Goal: Navigation & Orientation: Find specific page/section

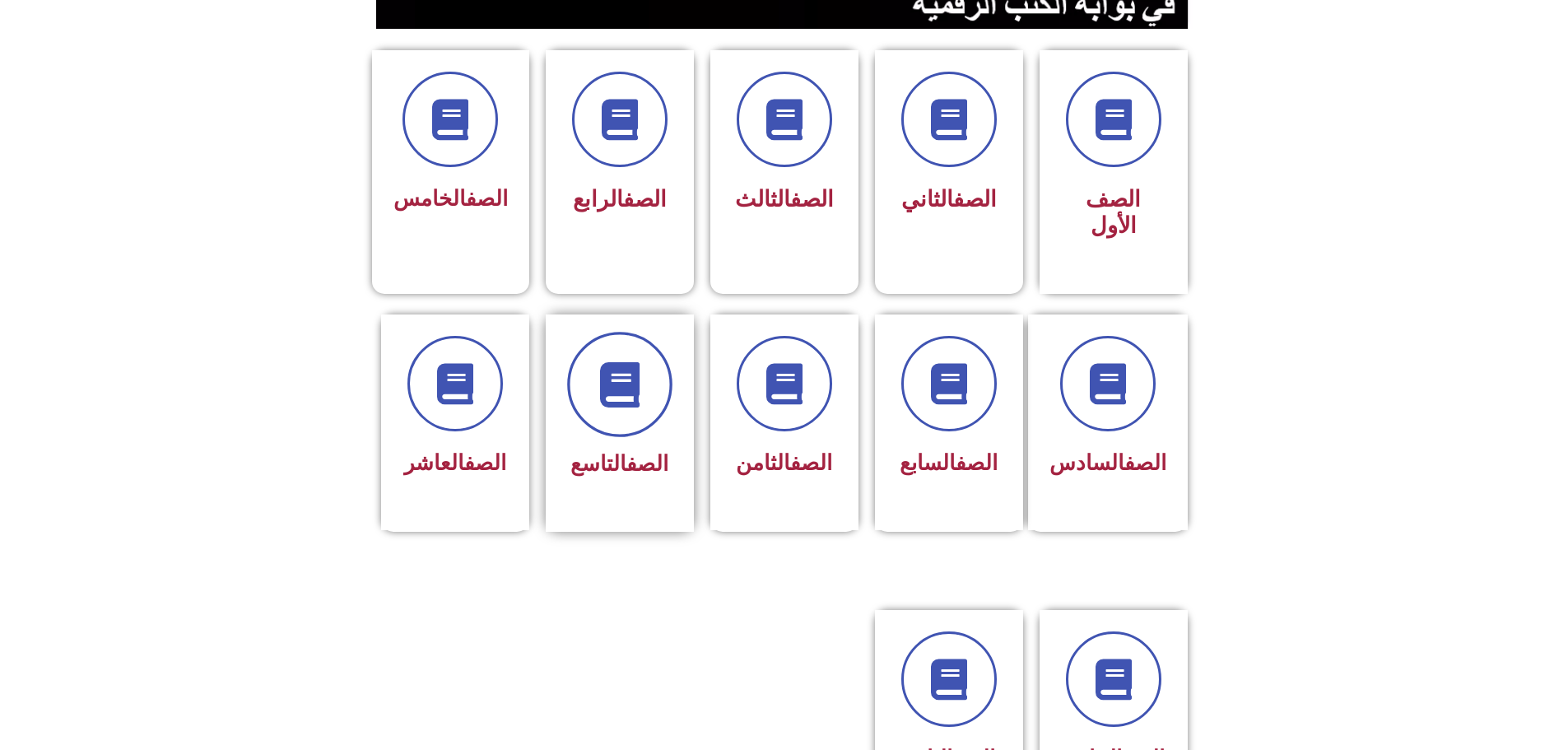
scroll to position [494, 0]
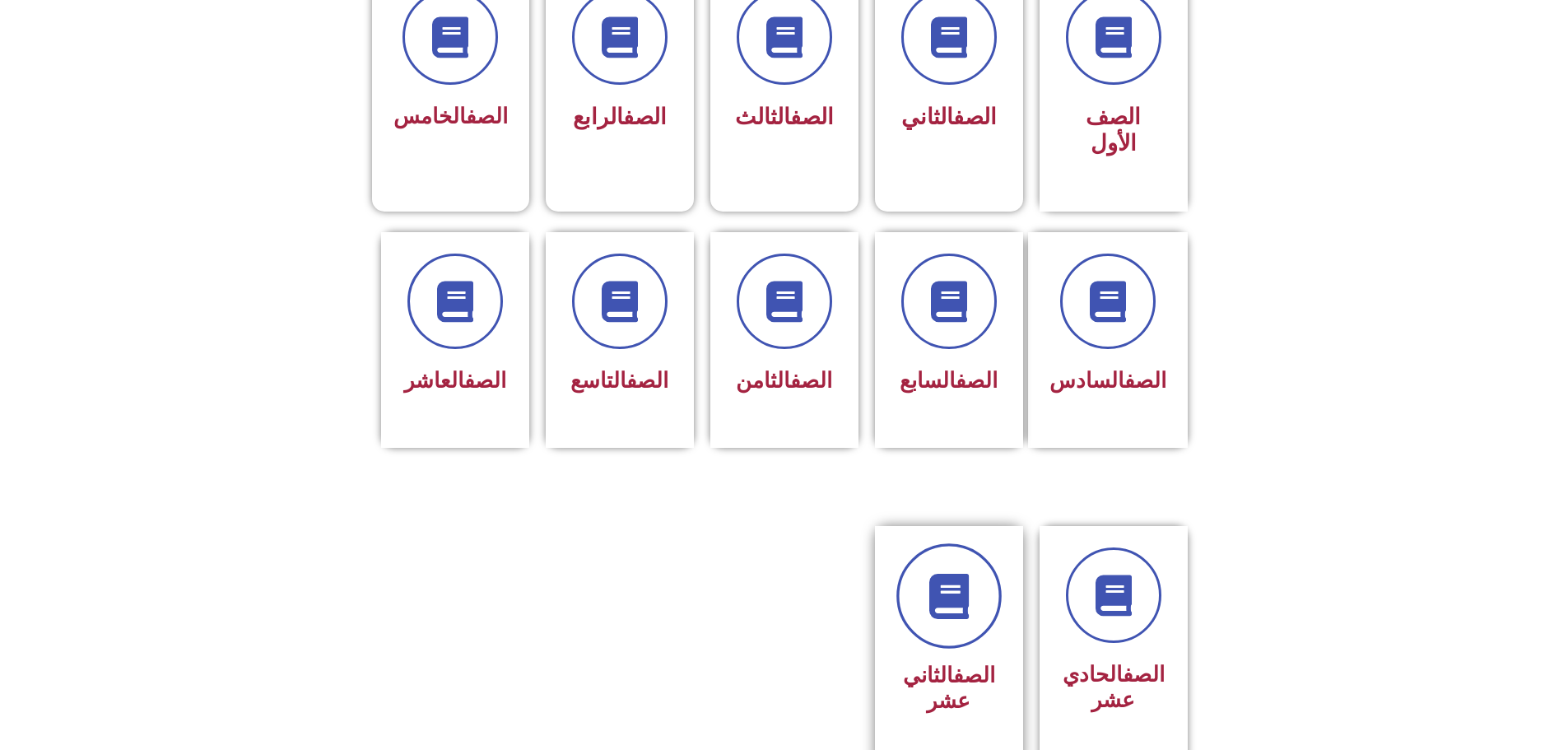
click at [932, 574] on icon at bounding box center [949, 596] width 46 height 46
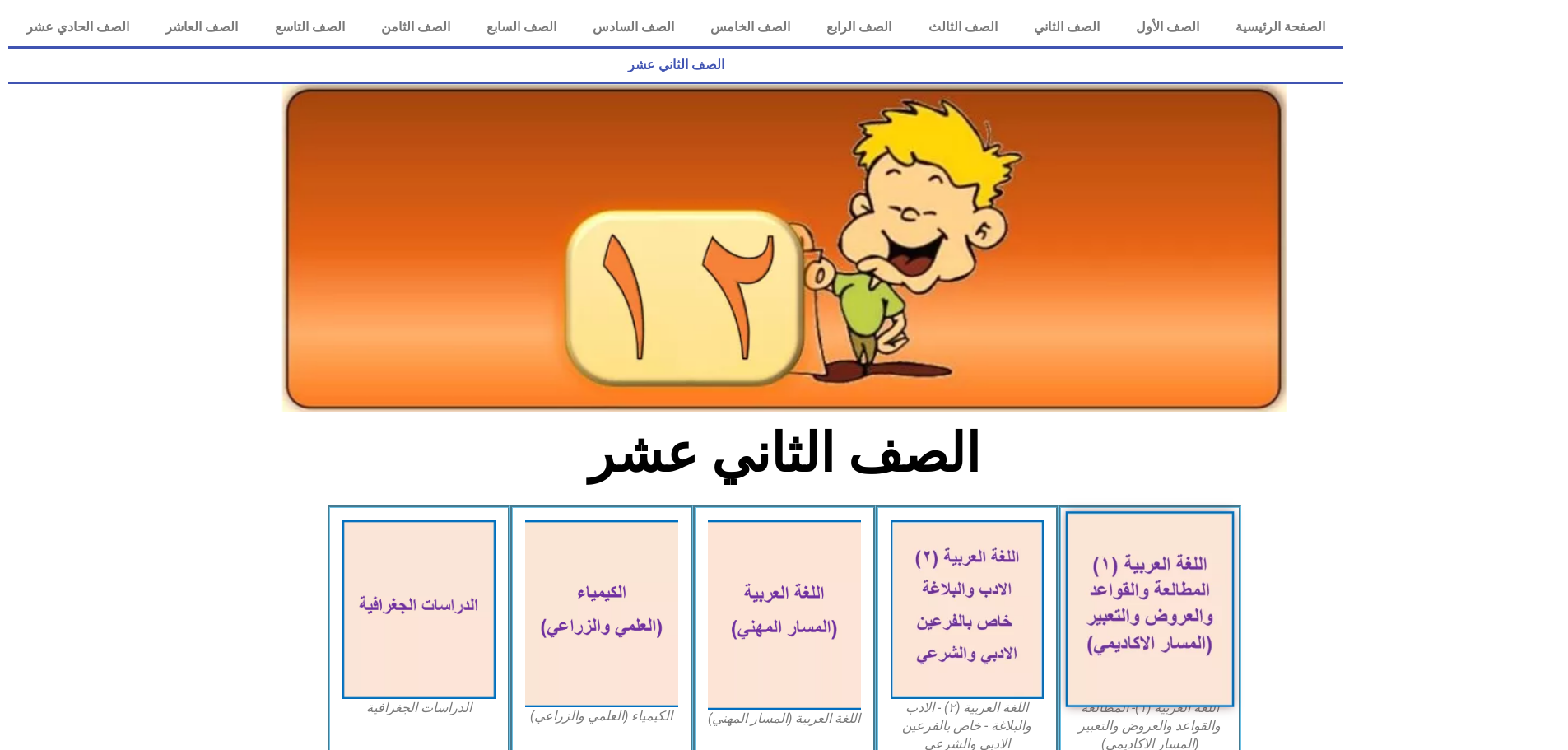
click at [1099, 536] on img at bounding box center [1149, 609] width 168 height 196
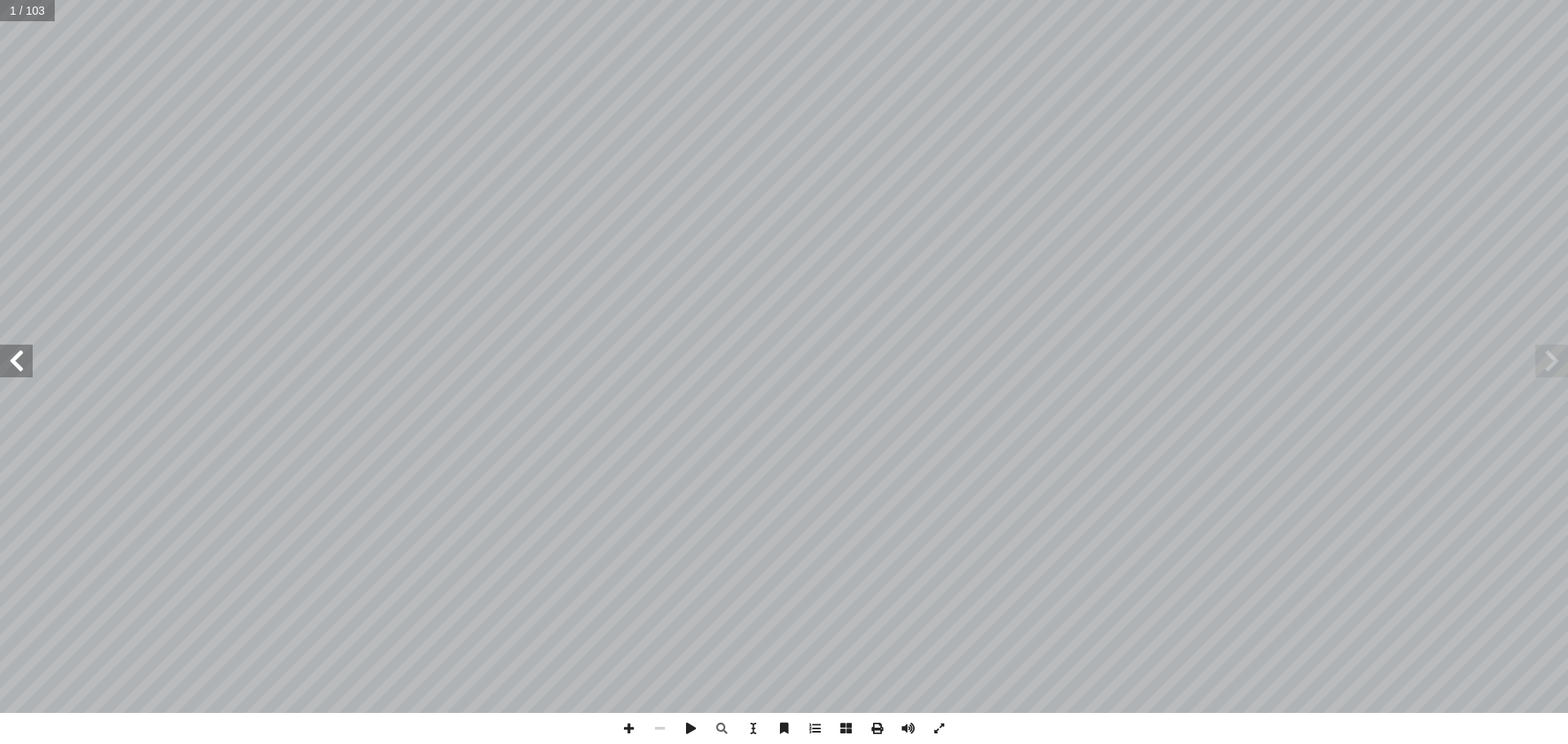
click at [26, 360] on span at bounding box center [17, 361] width 33 height 33
click at [26, 365] on span at bounding box center [17, 361] width 33 height 33
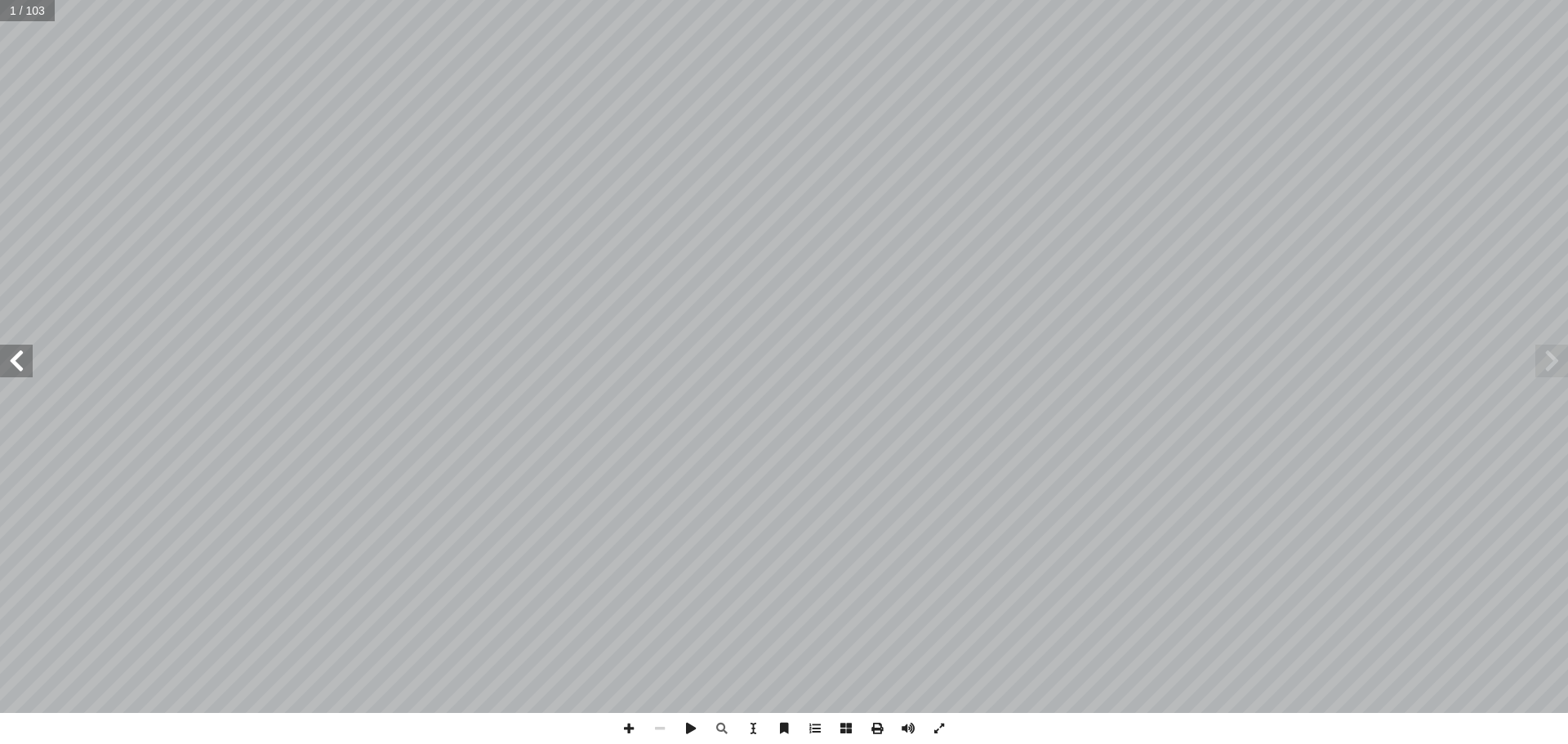
click at [26, 365] on span at bounding box center [17, 361] width 33 height 33
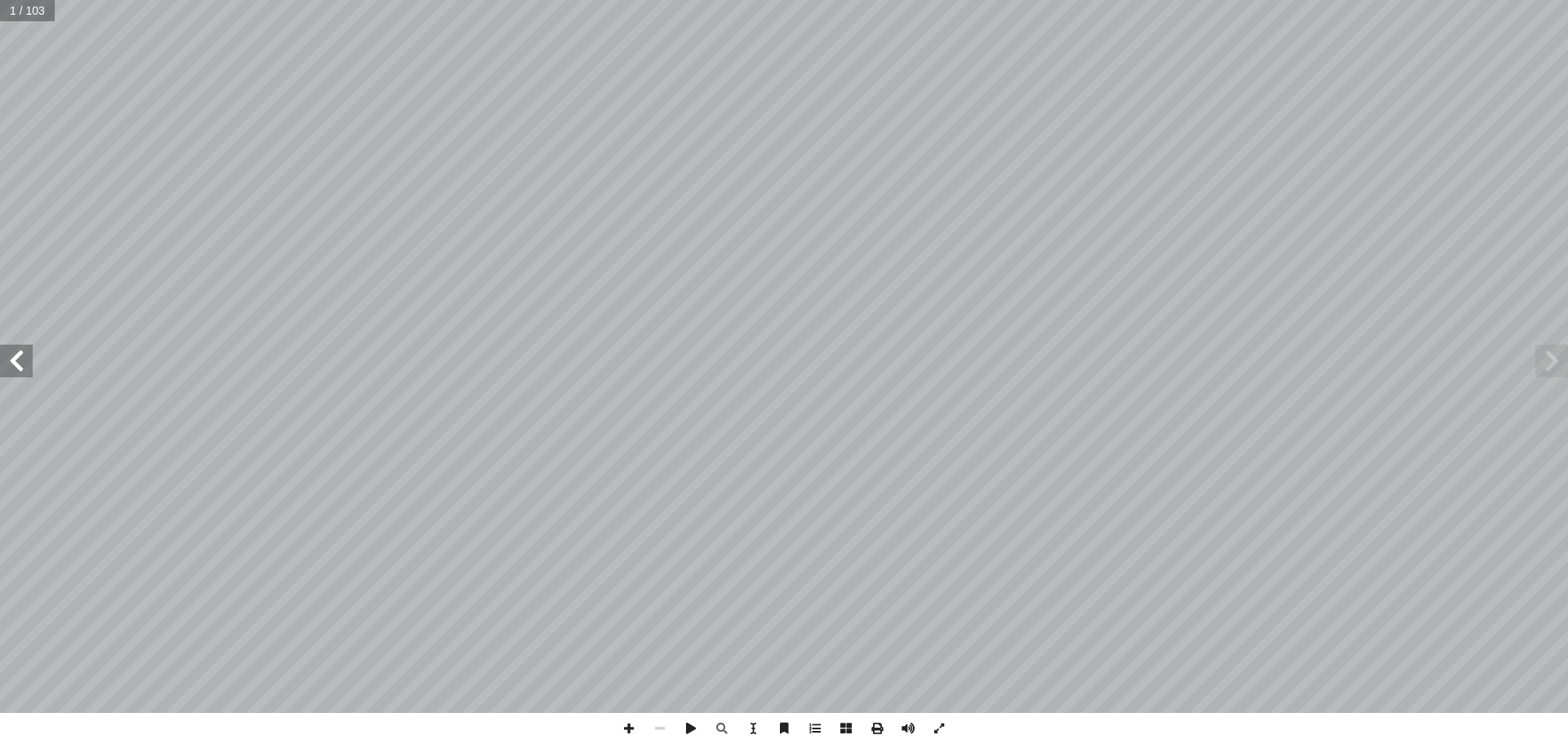
click at [26, 365] on span at bounding box center [17, 361] width 33 height 33
click at [15, 367] on span at bounding box center [17, 361] width 33 height 33
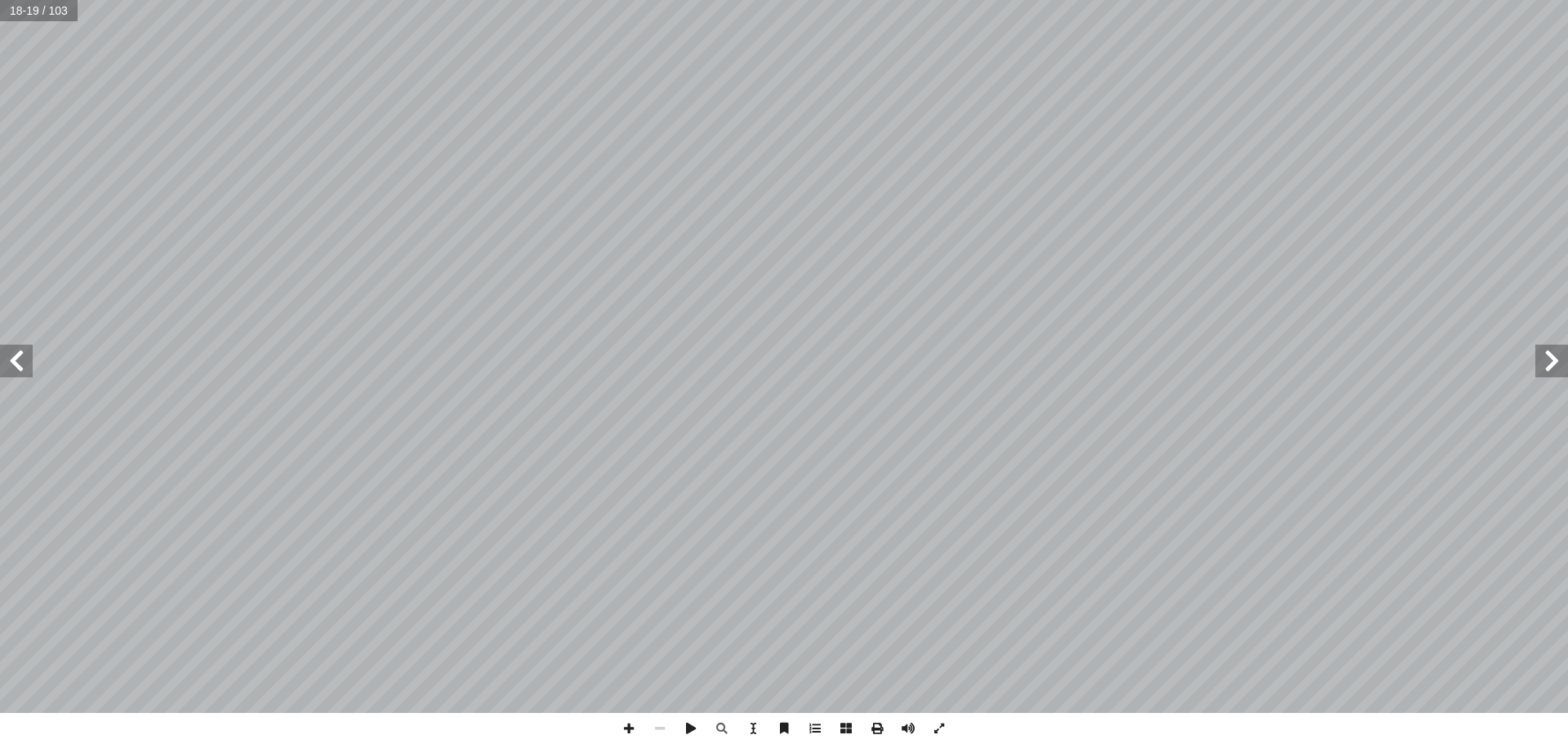
click at [13, 368] on span at bounding box center [17, 361] width 33 height 33
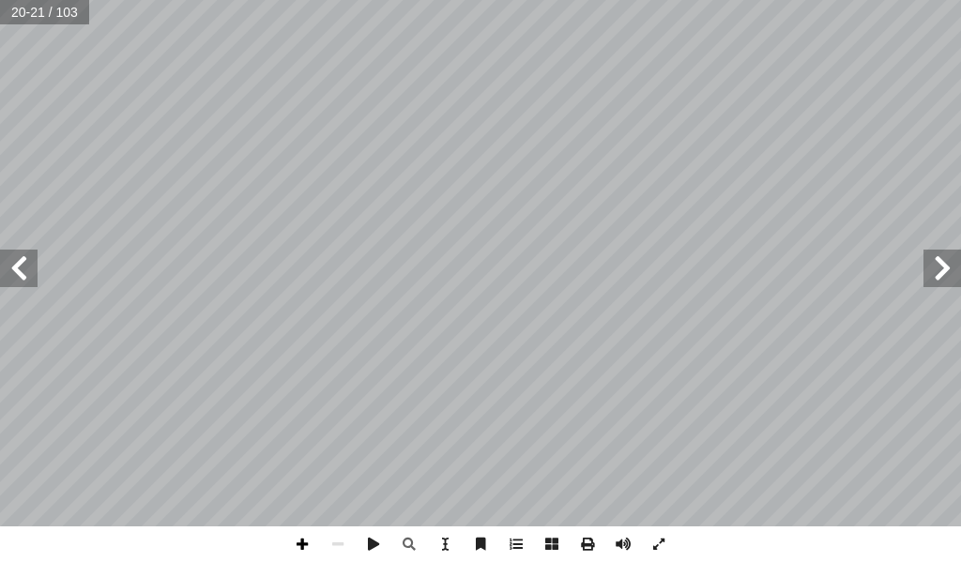
click at [301, 540] on span at bounding box center [302, 544] width 36 height 36
click at [308, 544] on span at bounding box center [302, 544] width 36 height 36
click at [345, 540] on span at bounding box center [338, 544] width 36 height 36
click at [654, 546] on span at bounding box center [659, 544] width 36 height 36
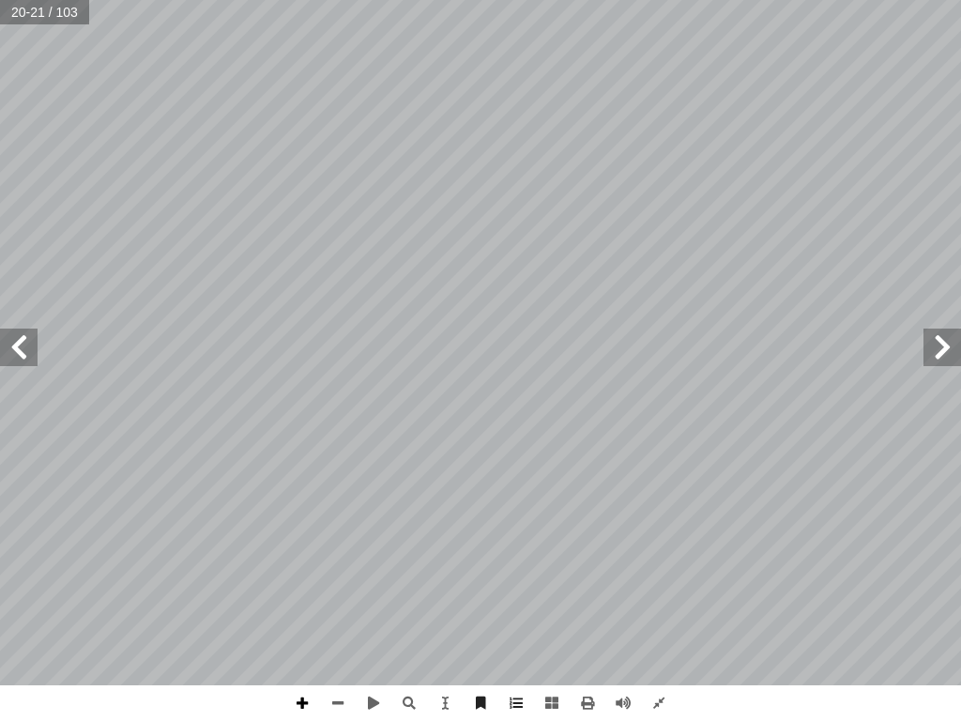
click at [294, 704] on span at bounding box center [302, 703] width 36 height 36
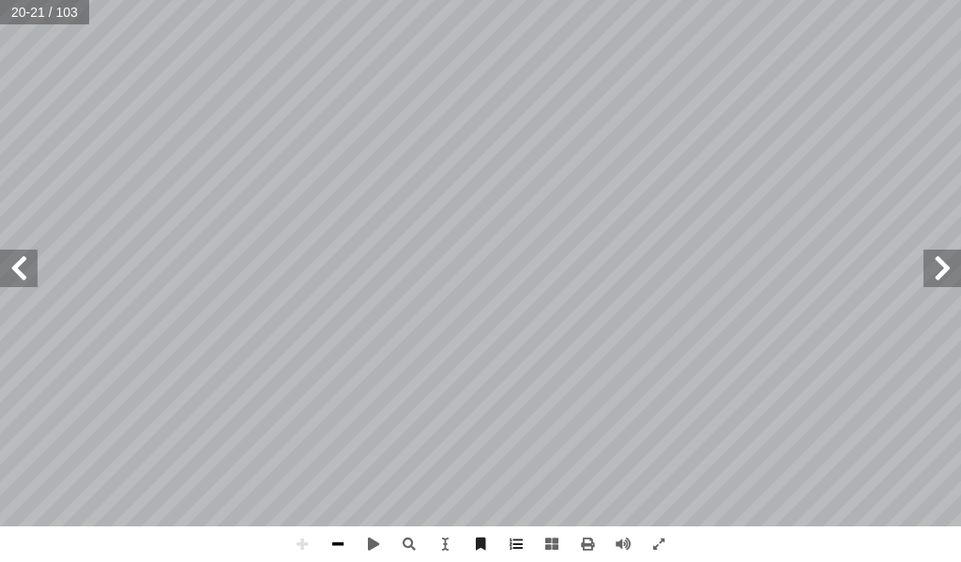
click at [344, 543] on span at bounding box center [338, 544] width 36 height 36
click at [343, 543] on span at bounding box center [338, 544] width 36 height 36
click at [313, 539] on span at bounding box center [302, 544] width 36 height 36
click at [312, 539] on span at bounding box center [302, 544] width 36 height 36
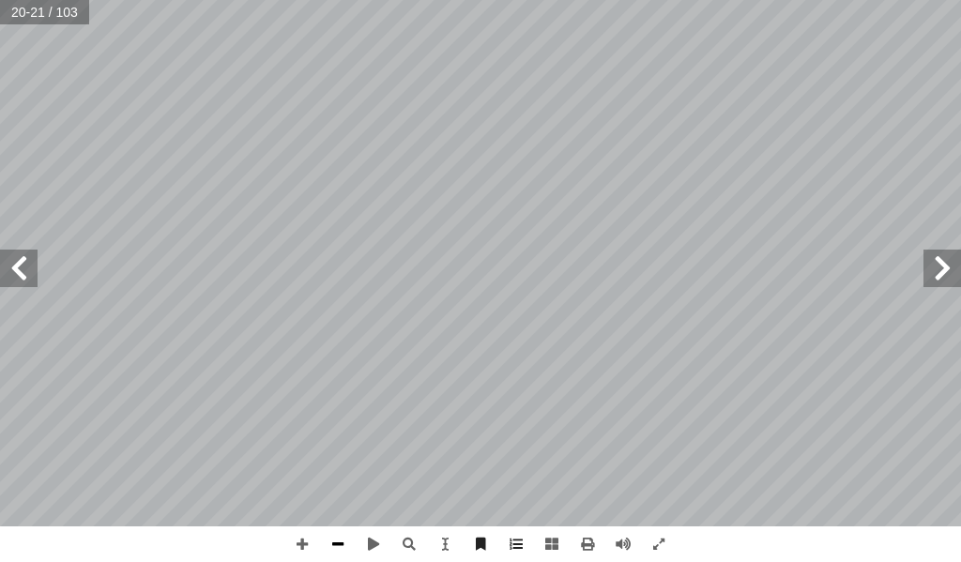
click at [339, 546] on span at bounding box center [338, 544] width 36 height 36
click at [302, 543] on span at bounding box center [302, 544] width 36 height 36
click at [656, 542] on span at bounding box center [659, 544] width 36 height 36
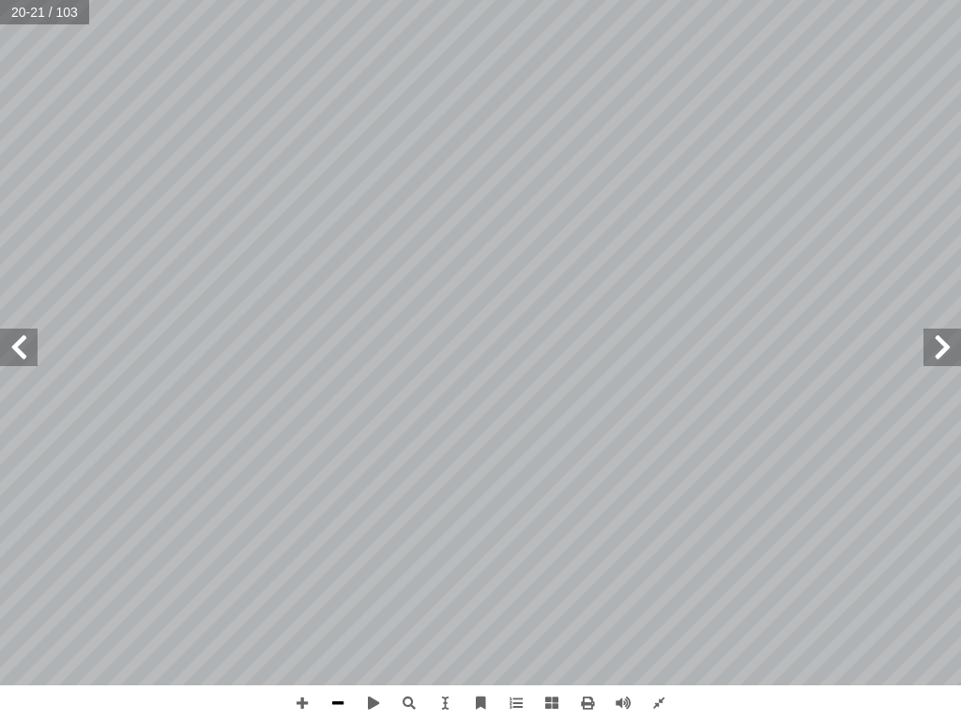
click at [348, 698] on span at bounding box center [338, 703] width 36 height 36
click at [298, 709] on span at bounding box center [302, 703] width 36 height 36
click at [479, 695] on span at bounding box center [481, 703] width 36 height 36
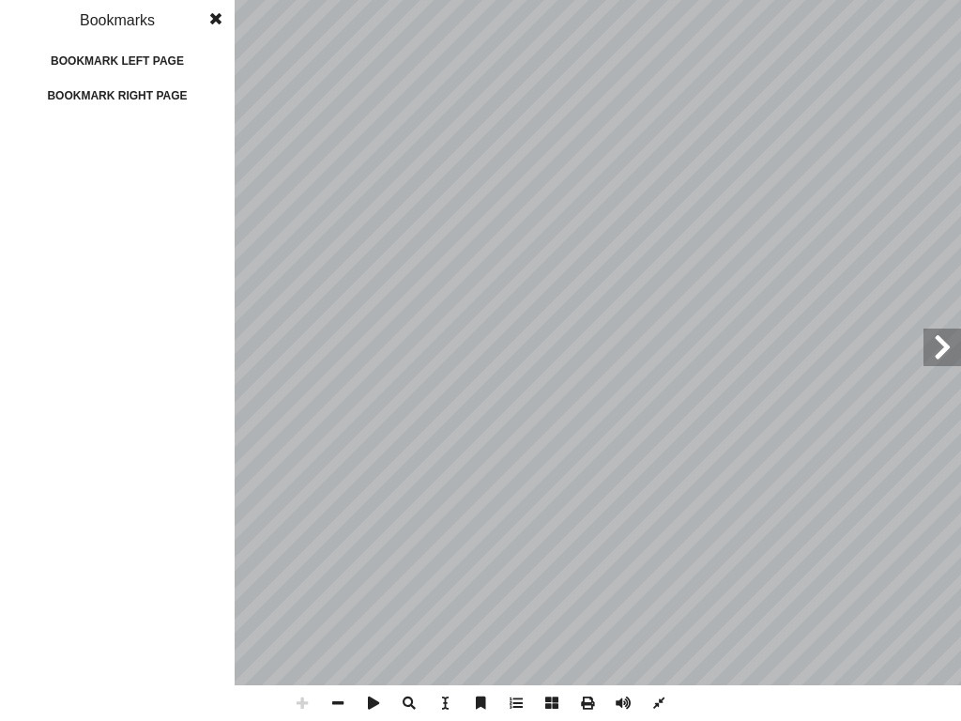
click at [481, 705] on span at bounding box center [481, 703] width 36 height 36
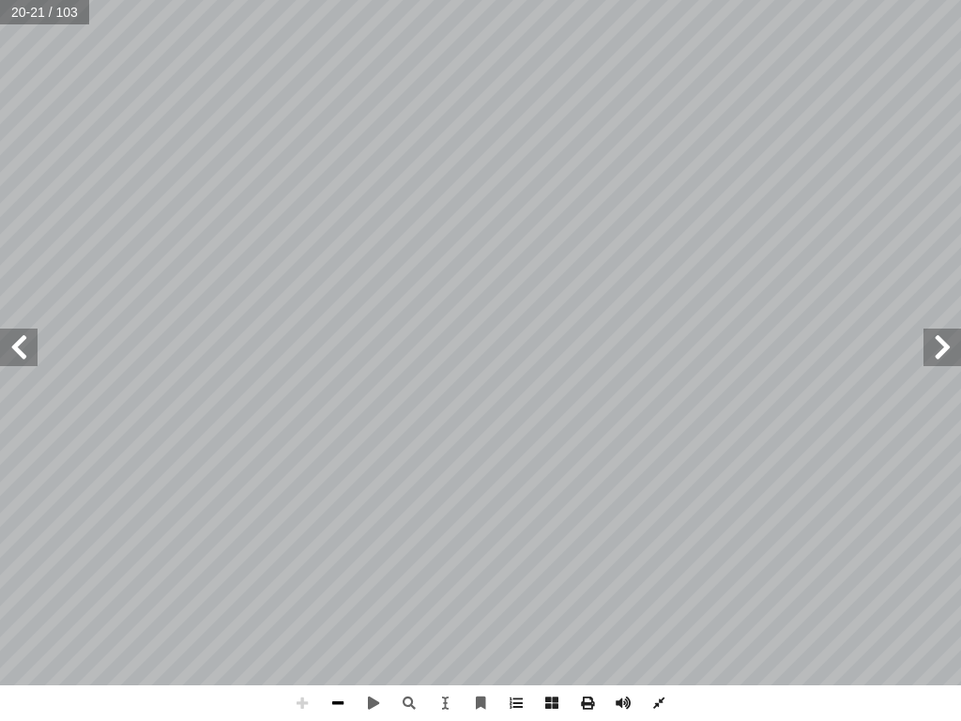
click at [341, 703] on span at bounding box center [338, 703] width 36 height 36
click at [945, 350] on span at bounding box center [942, 347] width 38 height 38
click at [27, 349] on span at bounding box center [19, 347] width 38 height 38
click at [299, 719] on span at bounding box center [302, 703] width 36 height 36
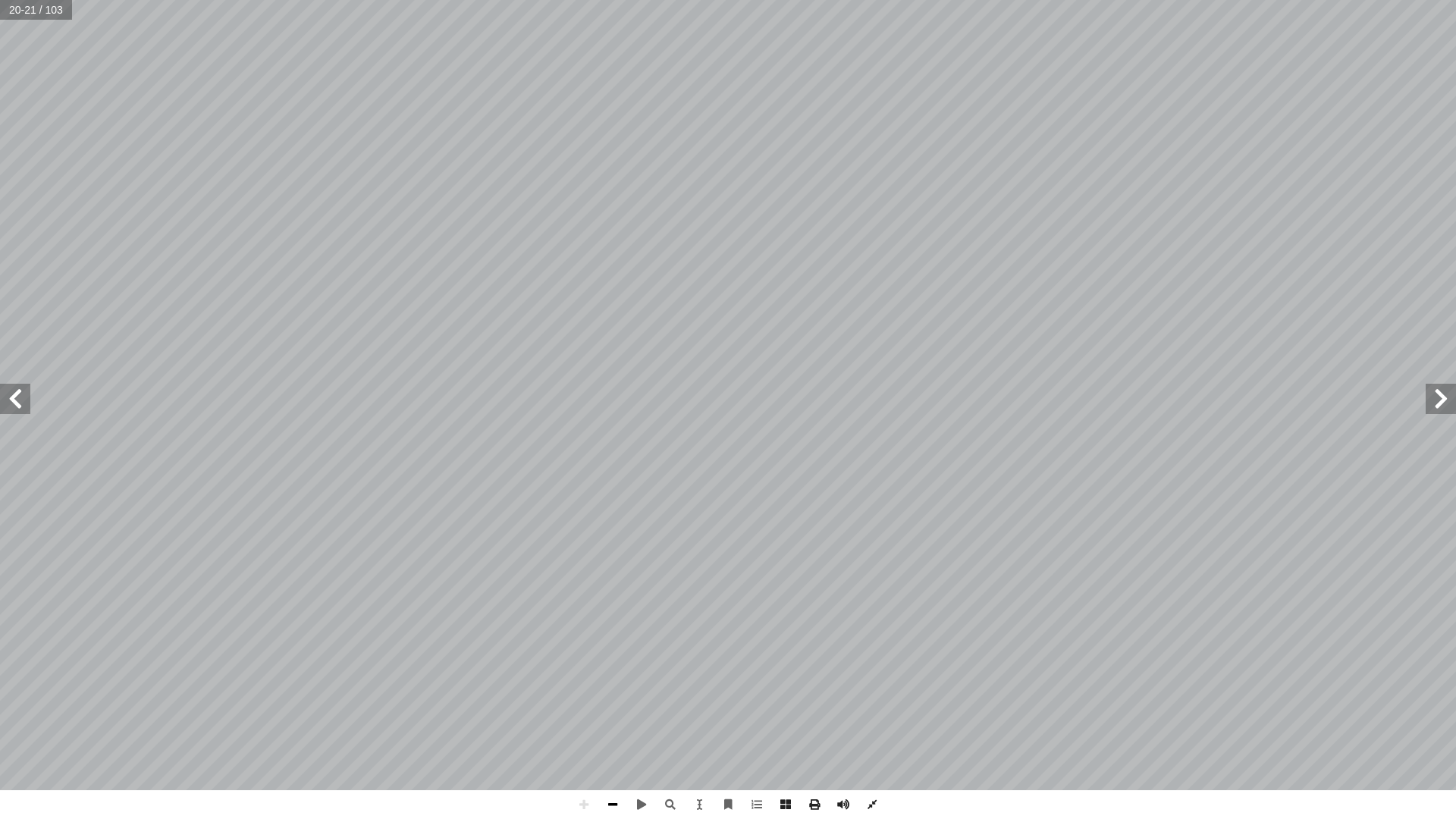
click at [610, 690] on span at bounding box center [613, 805] width 29 height 29
click at [591, 690] on span at bounding box center [585, 805] width 29 height 29
